Goal: Check status: Check status

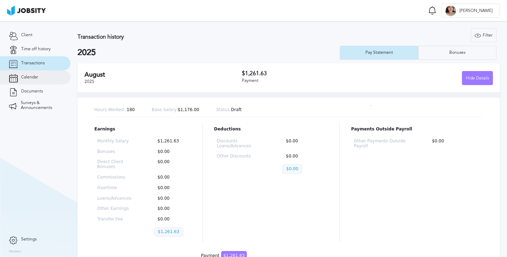
click at [56, 82] on link "Calendar" at bounding box center [35, 77] width 70 height 14
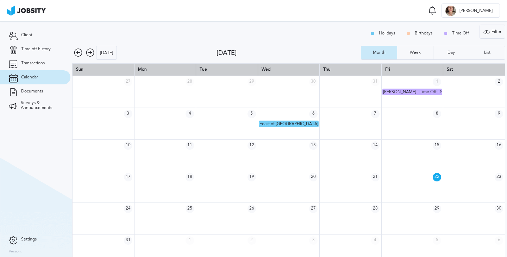
click at [40, 77] on link "Calendar" at bounding box center [35, 77] width 70 height 14
click at [43, 64] on span "Transactions" at bounding box center [33, 63] width 24 height 5
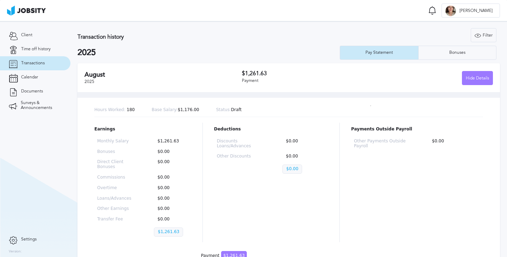
click at [258, 144] on div "Discounts Loans/Advances $0.00 Other Discounts $0.00 $0.00" at bounding box center [271, 157] width 114 height 43
